Goal: Task Accomplishment & Management: Manage account settings

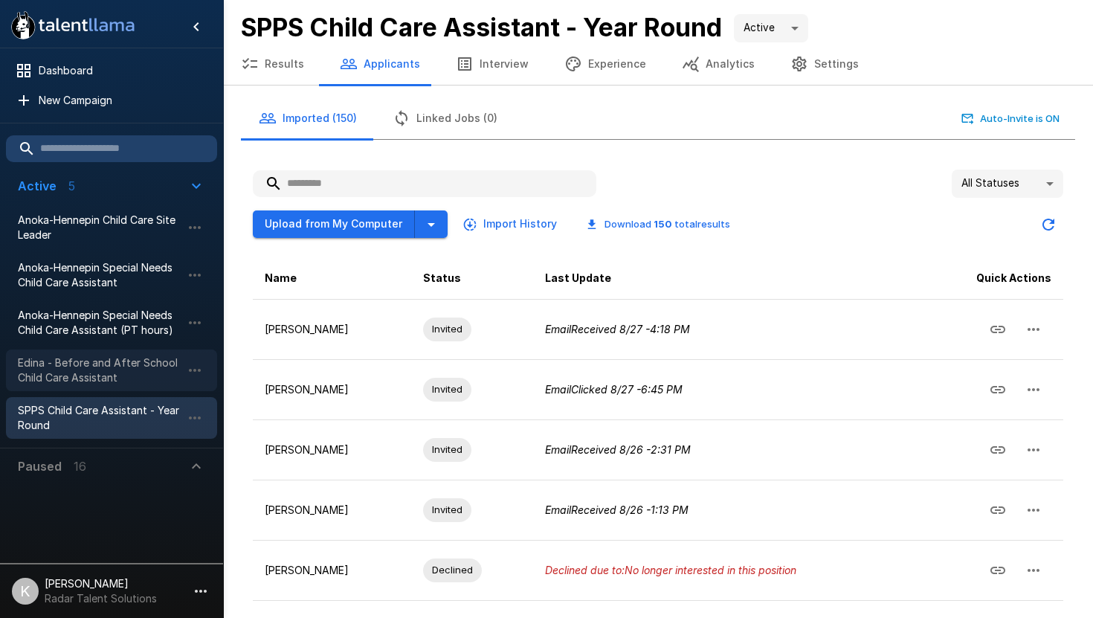
click at [86, 355] on span "Edina - Before and After School Child Care Assistant" at bounding box center [100, 370] width 164 height 30
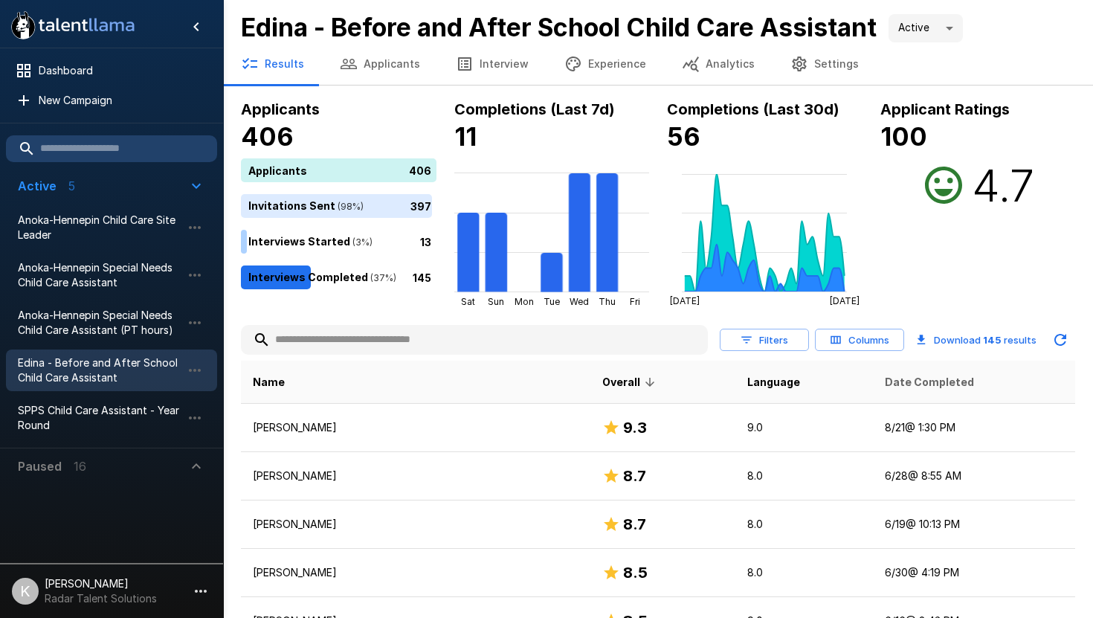
click at [903, 375] on span "Date Completed" at bounding box center [929, 382] width 89 height 18
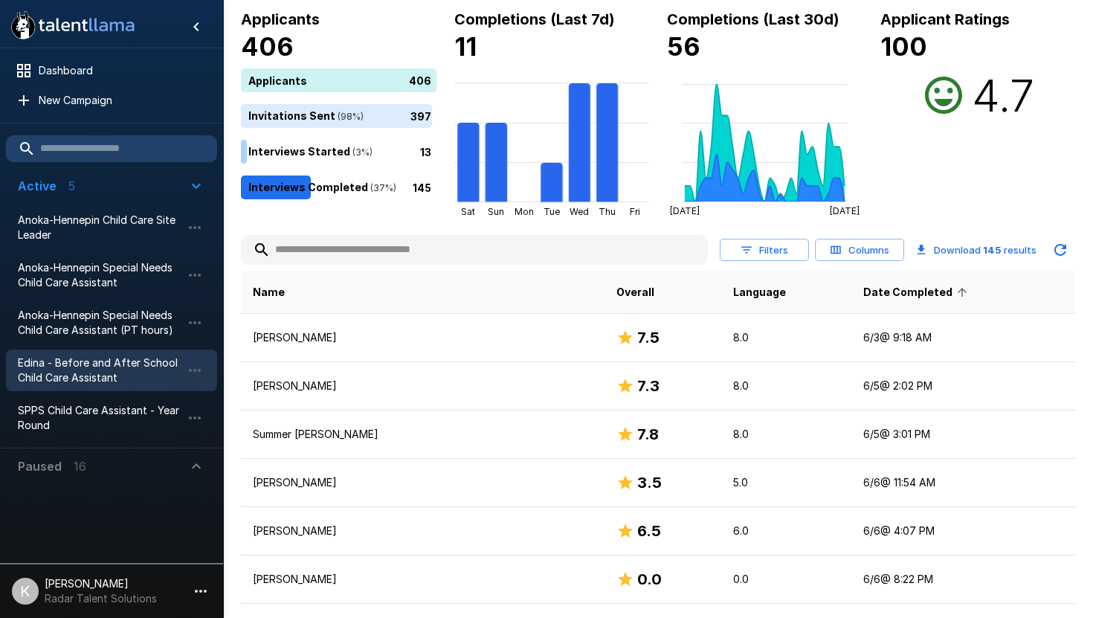
scroll to position [94, 0]
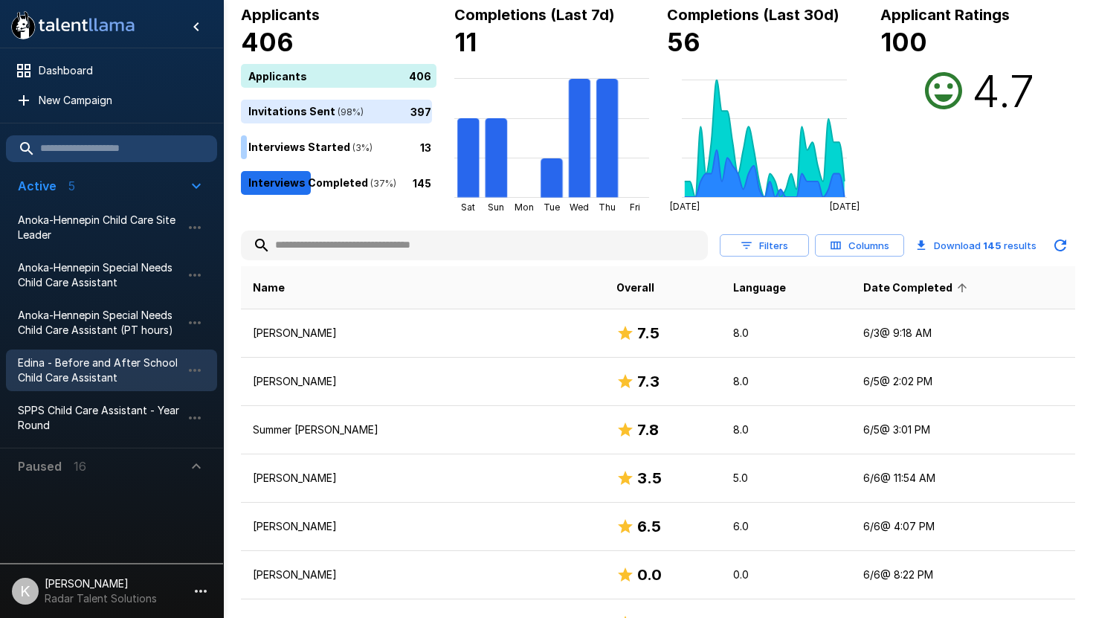
click at [863, 291] on span "Date Completed" at bounding box center [917, 288] width 109 height 18
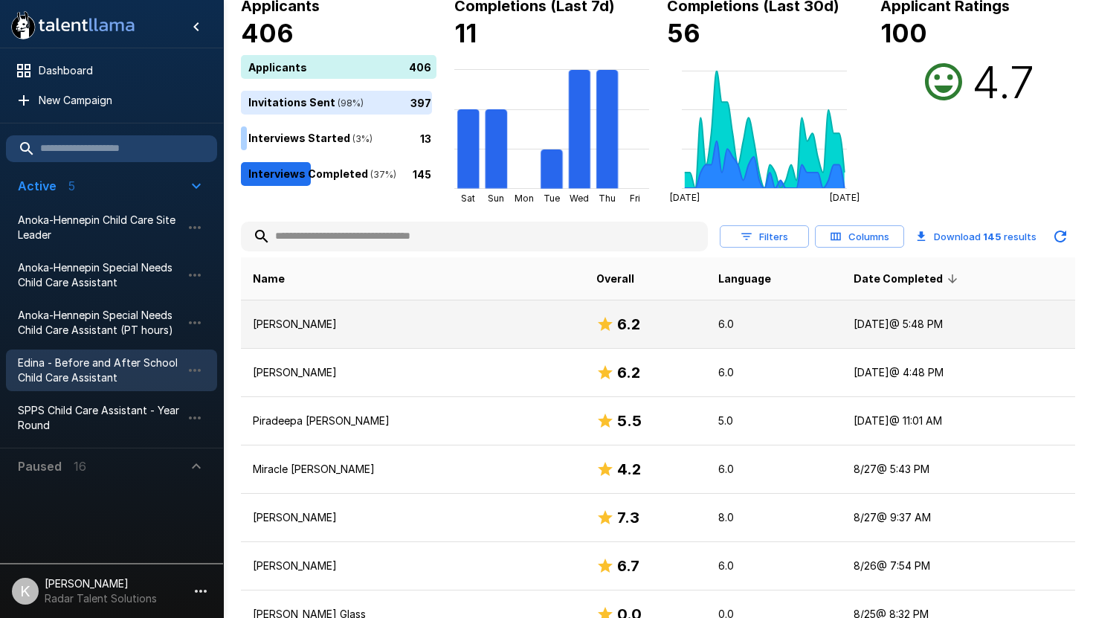
scroll to position [111, 0]
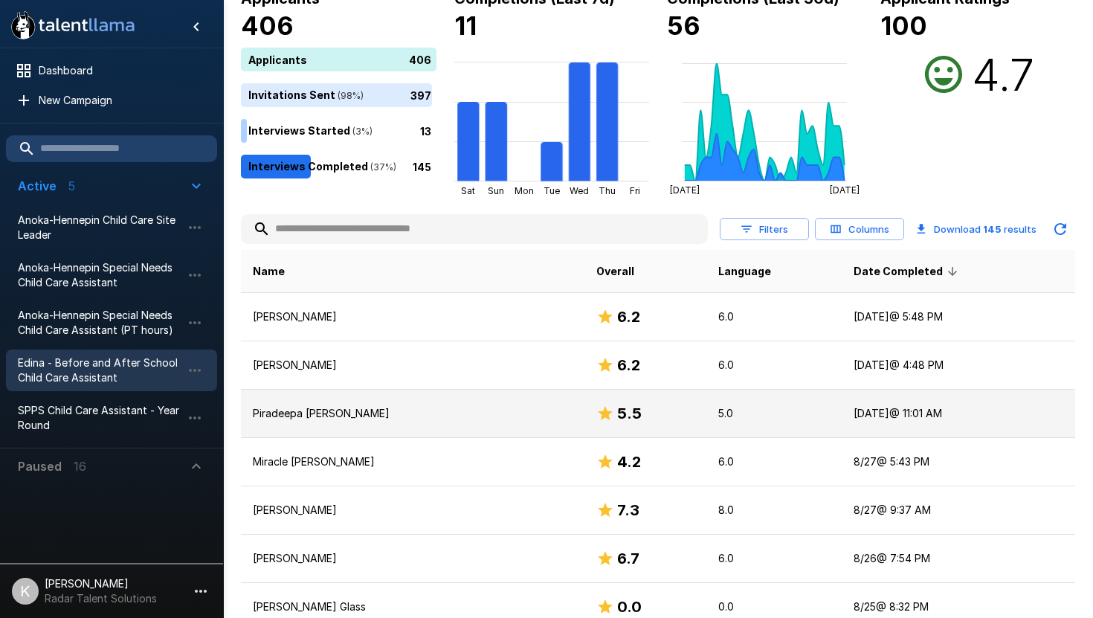
click at [344, 403] on td "Piradeepa [PERSON_NAME]" at bounding box center [413, 414] width 344 height 48
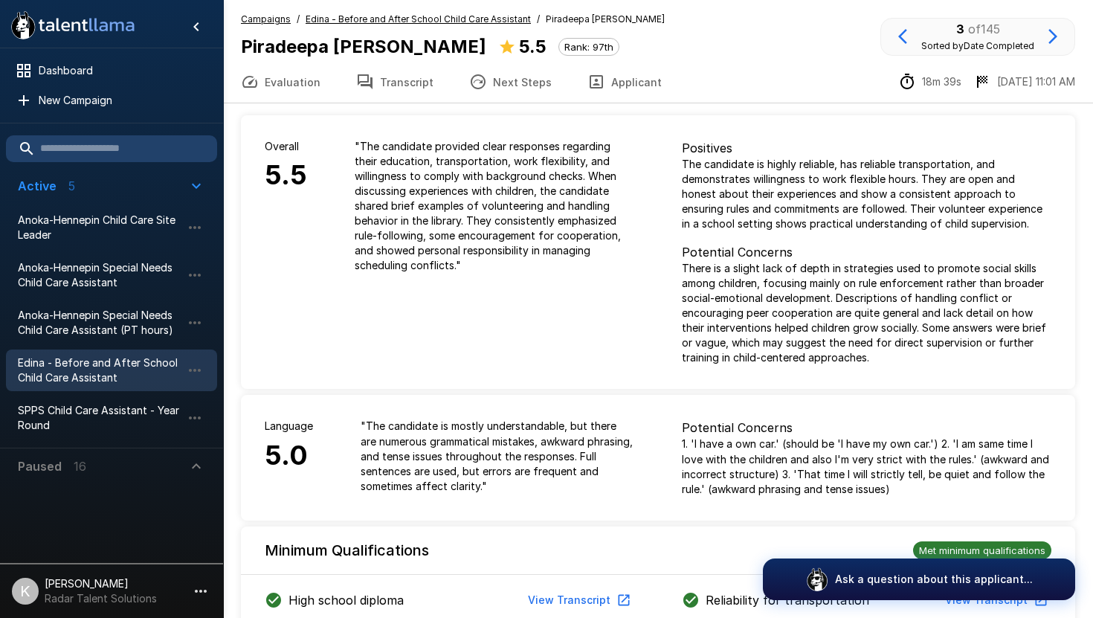
click at [396, 83] on button "Transcript" at bounding box center [394, 82] width 113 height 42
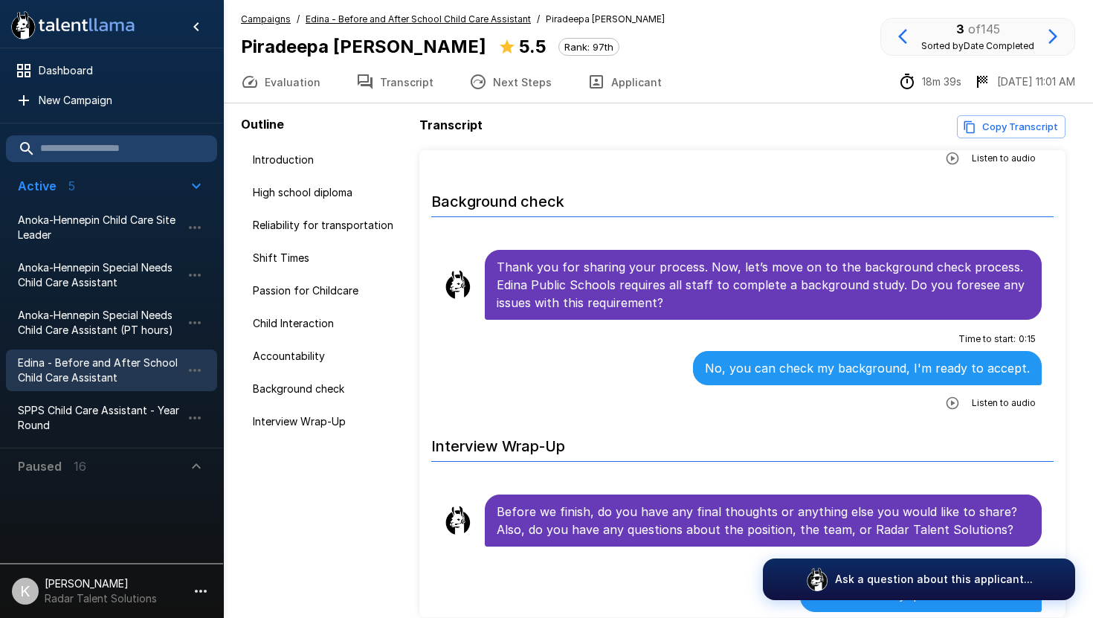
scroll to position [3310, 0]
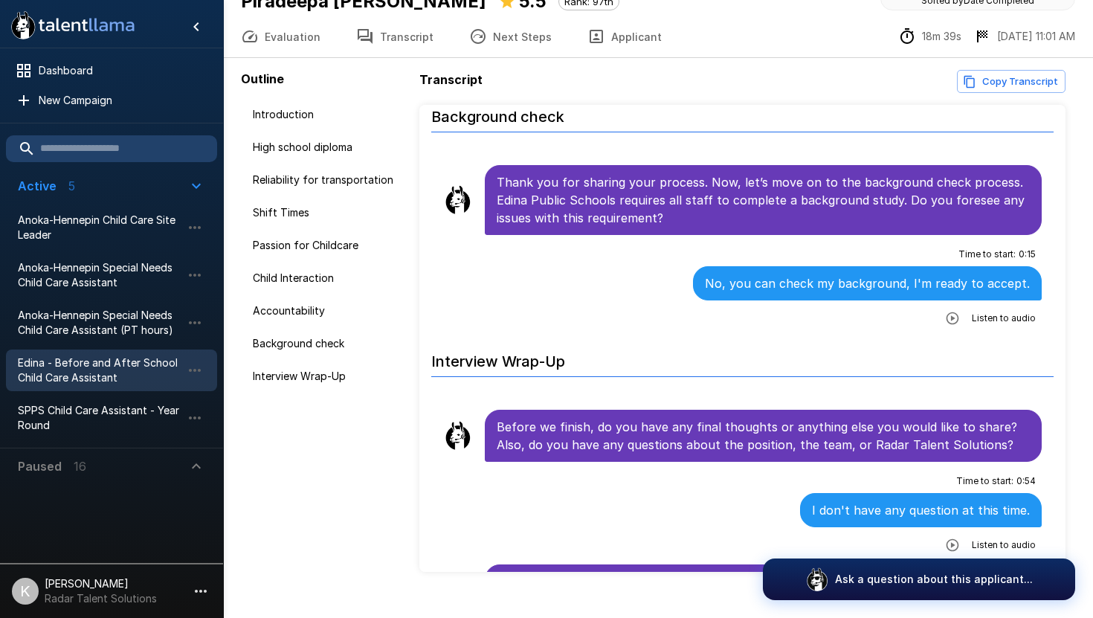
scroll to position [70, 0]
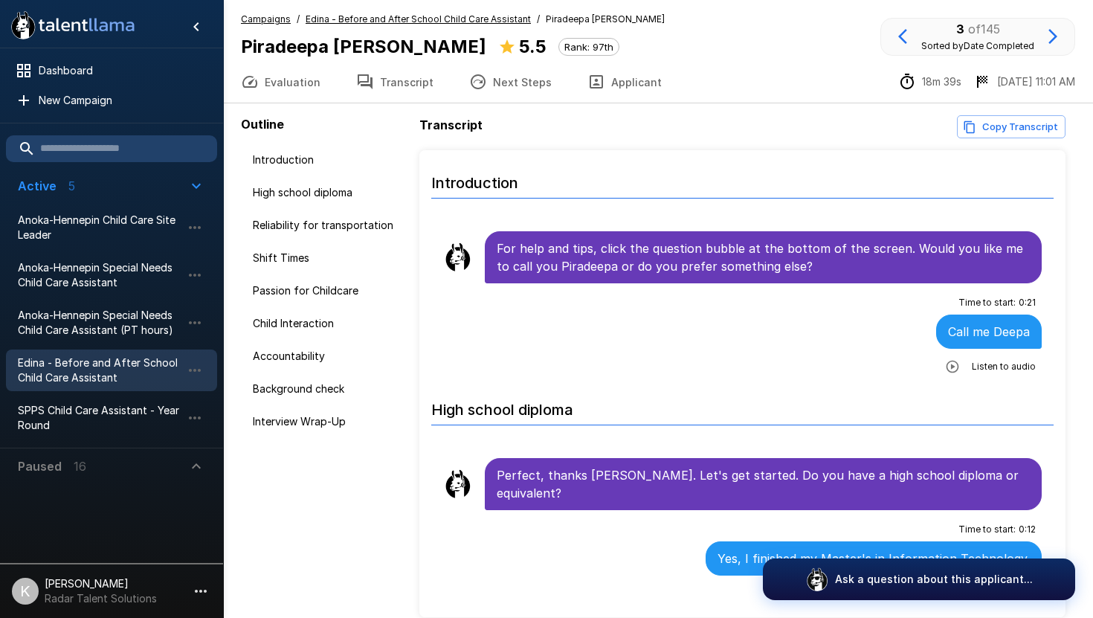
click at [382, 21] on u "Edina - Before and After School Child Care Assistant" at bounding box center [418, 18] width 225 height 11
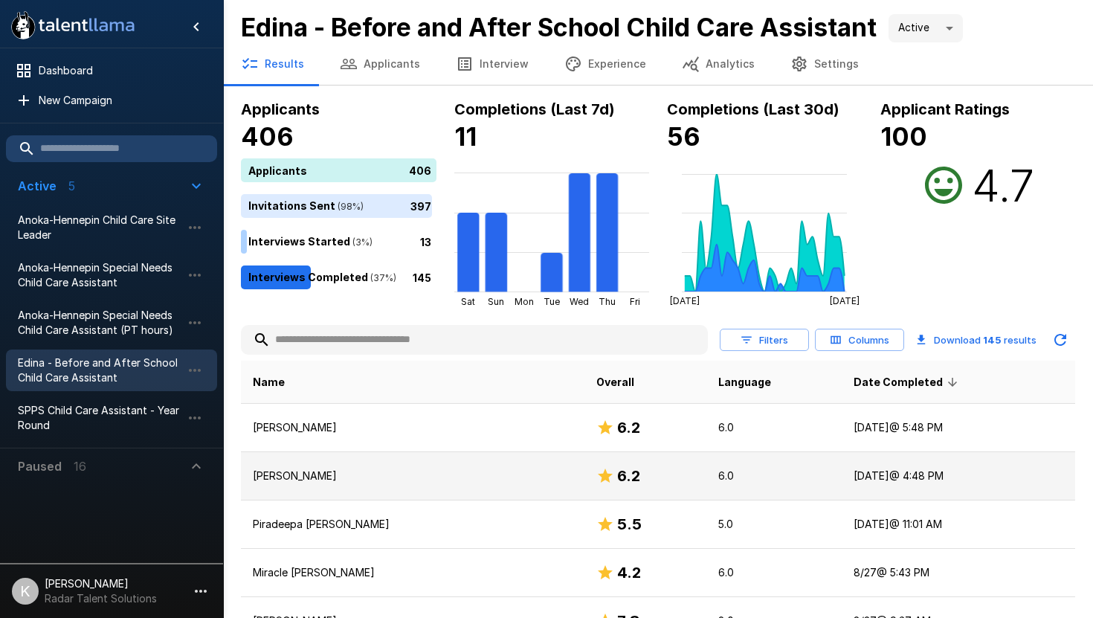
click at [303, 474] on p "[PERSON_NAME]" at bounding box center [413, 476] width 320 height 15
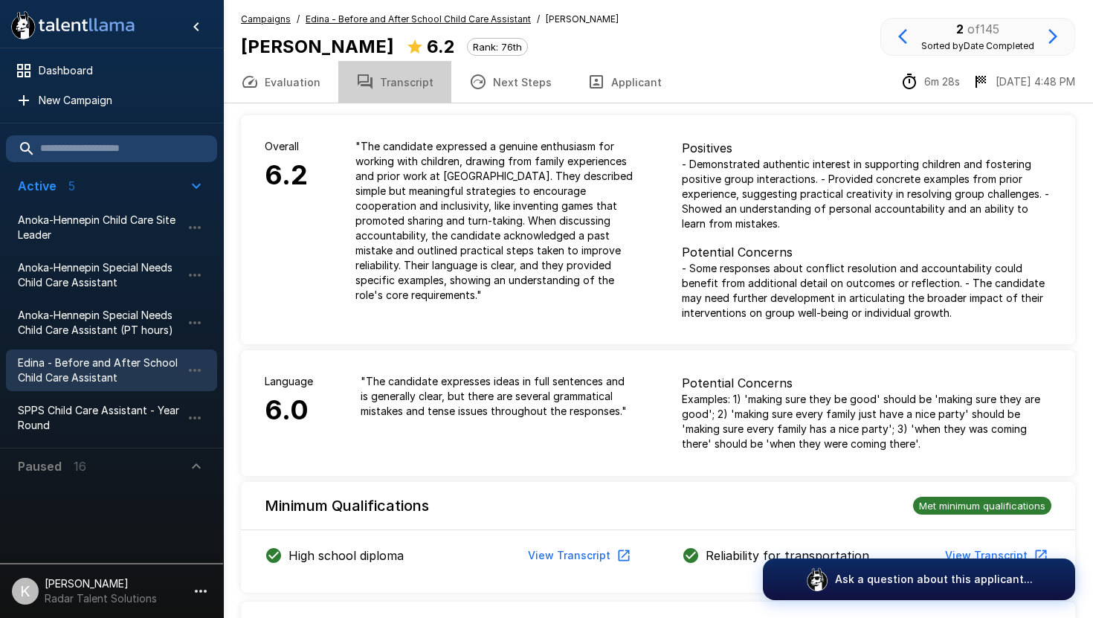
click at [391, 86] on button "Transcript" at bounding box center [394, 82] width 113 height 42
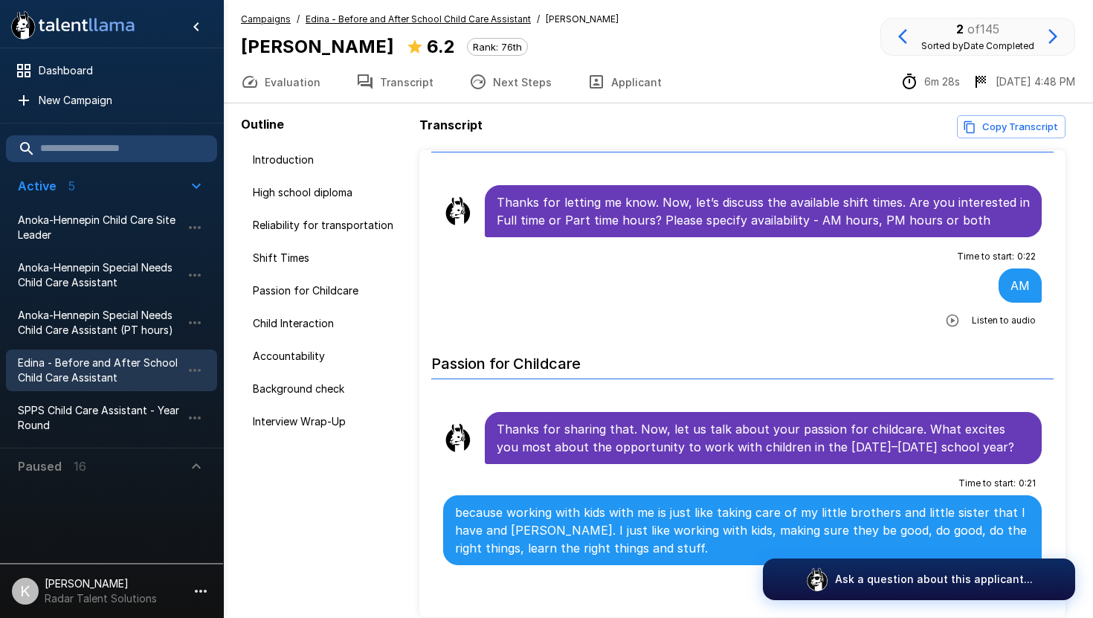
scroll to position [731, 0]
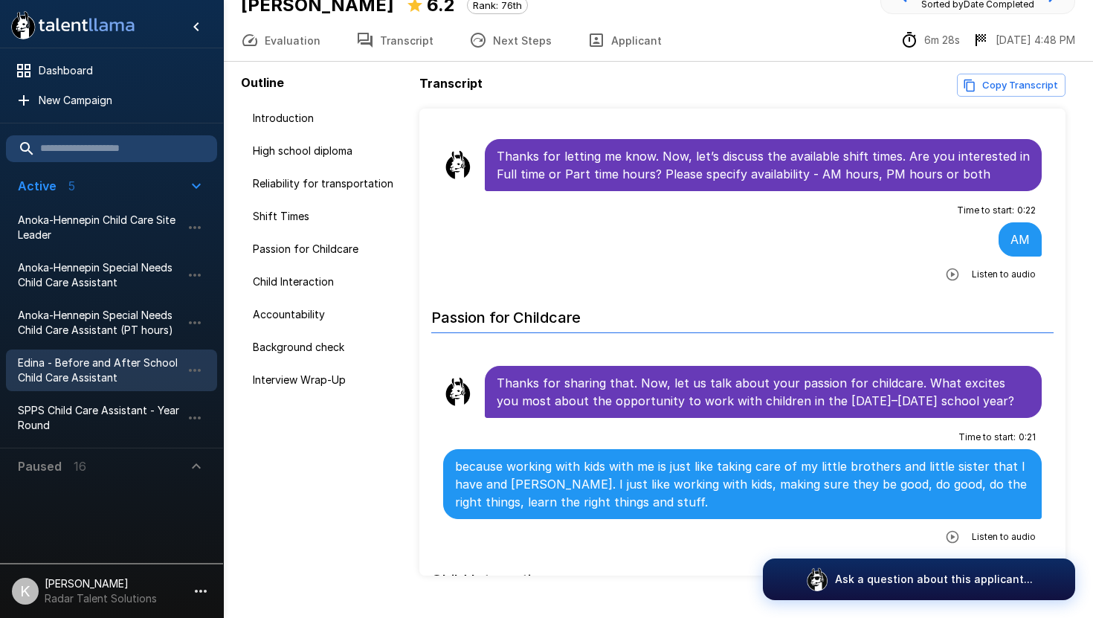
scroll to position [70, 0]
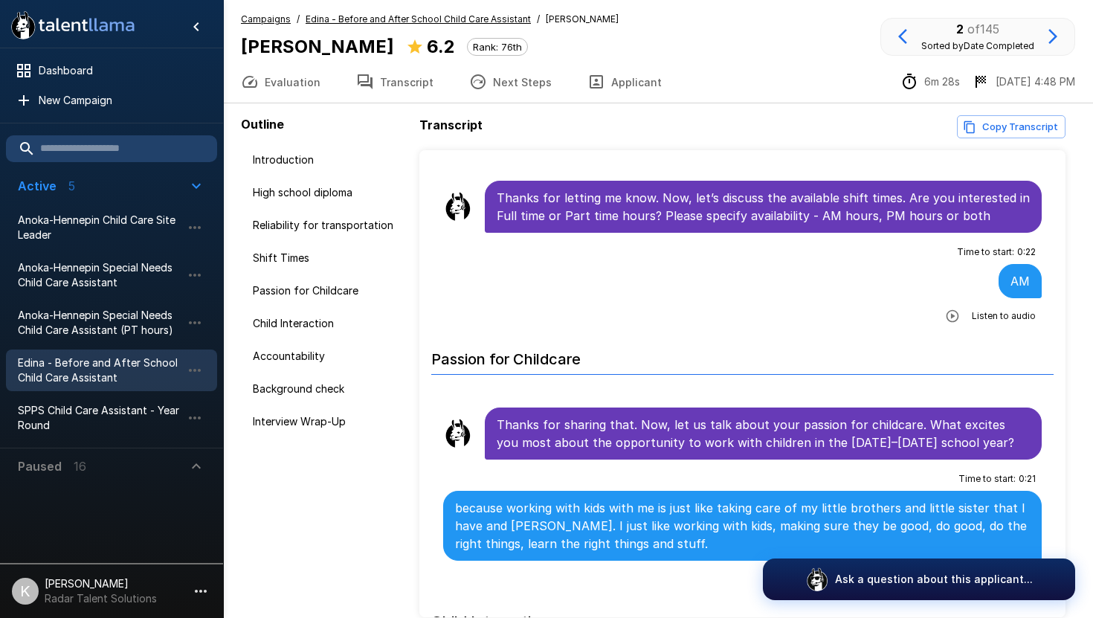
click at [369, 18] on u "Edina - Before and After School Child Care Assistant" at bounding box center [418, 18] width 225 height 11
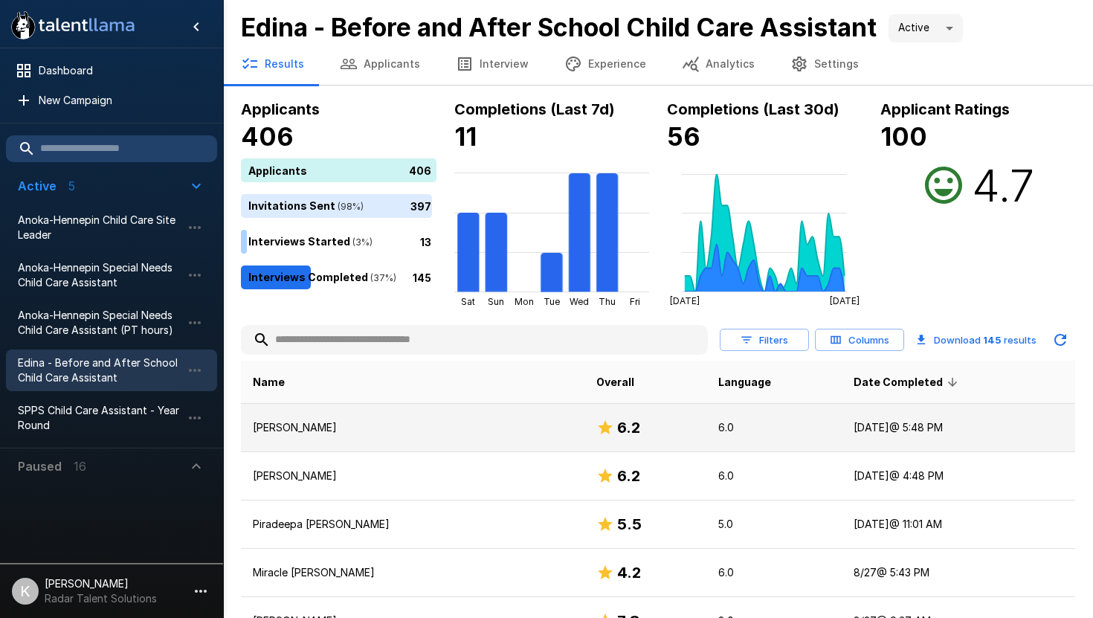
click at [300, 424] on p "[PERSON_NAME]" at bounding box center [413, 427] width 320 height 15
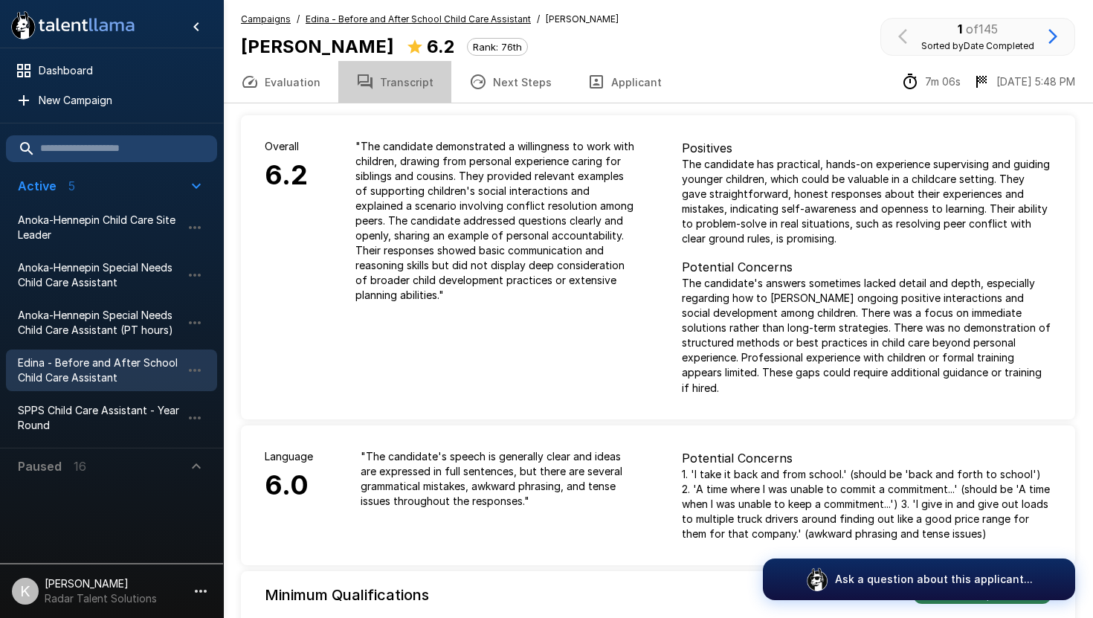
click at [396, 82] on button "Transcript" at bounding box center [394, 82] width 113 height 42
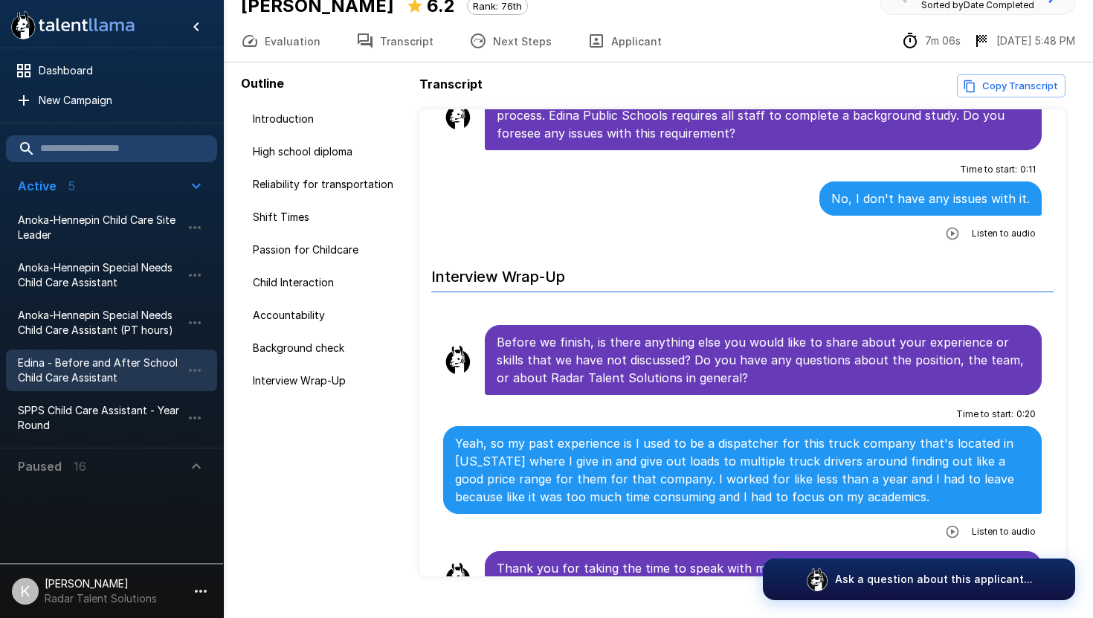
scroll to position [70, 0]
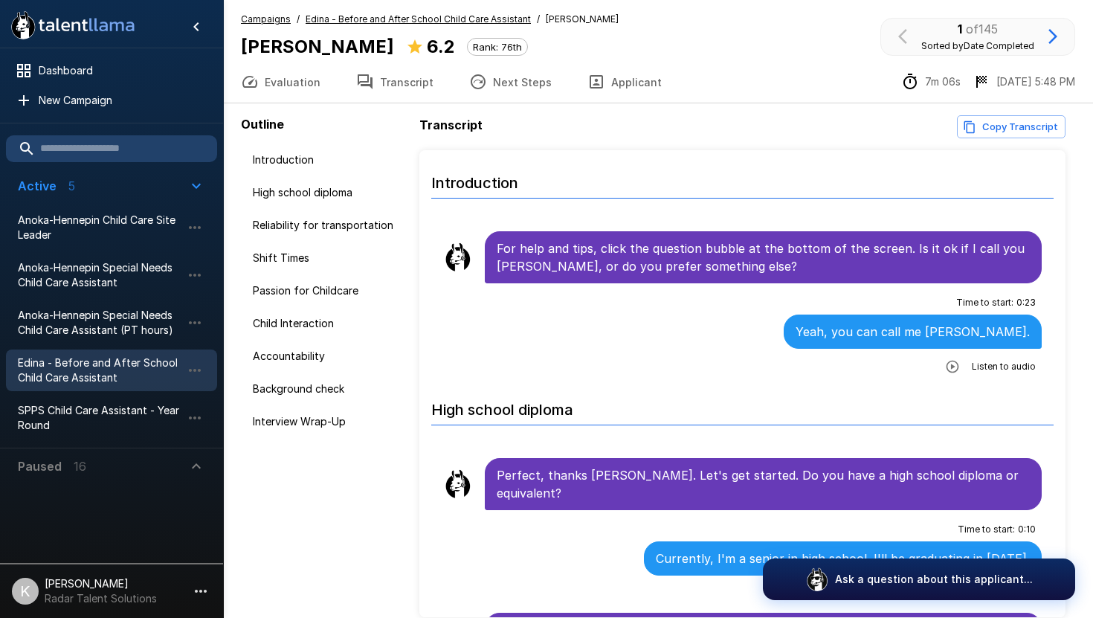
click at [394, 19] on u "Edina - Before and After School Child Care Assistant" at bounding box center [418, 18] width 225 height 11
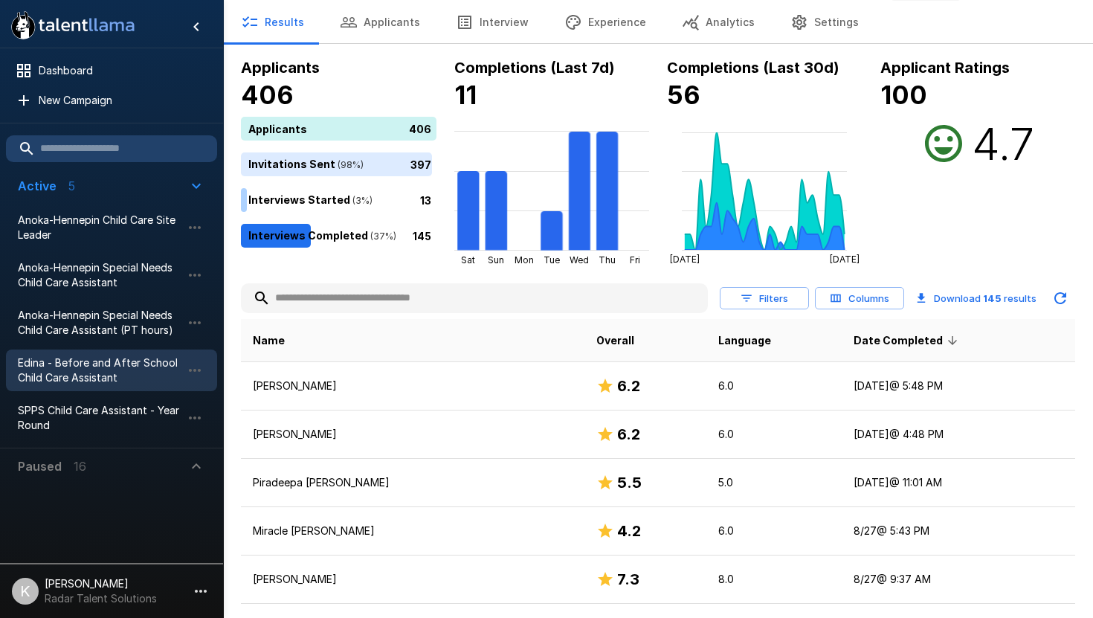
scroll to position [164, 0]
